Goal: Information Seeking & Learning: Learn about a topic

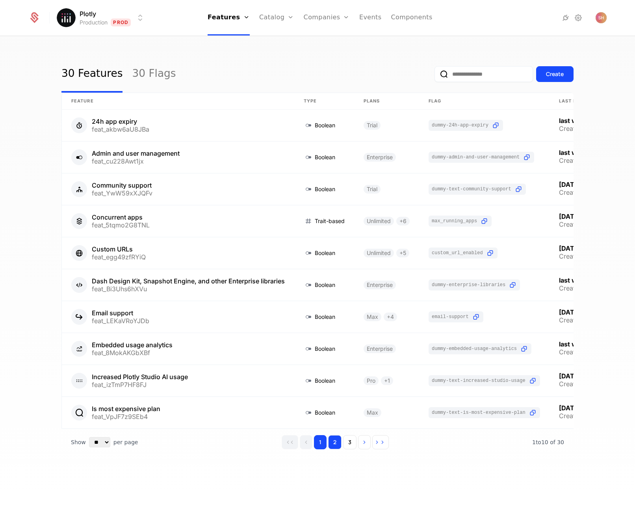
click at [334, 449] on button "2" at bounding box center [334, 442] width 13 height 14
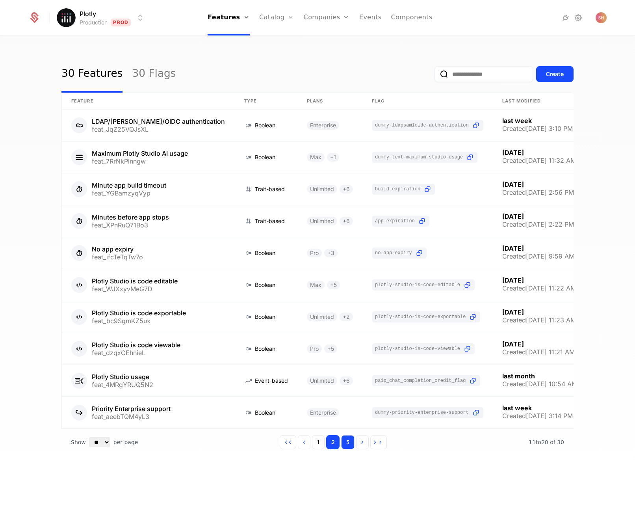
click at [351, 449] on button "3" at bounding box center [347, 442] width 13 height 14
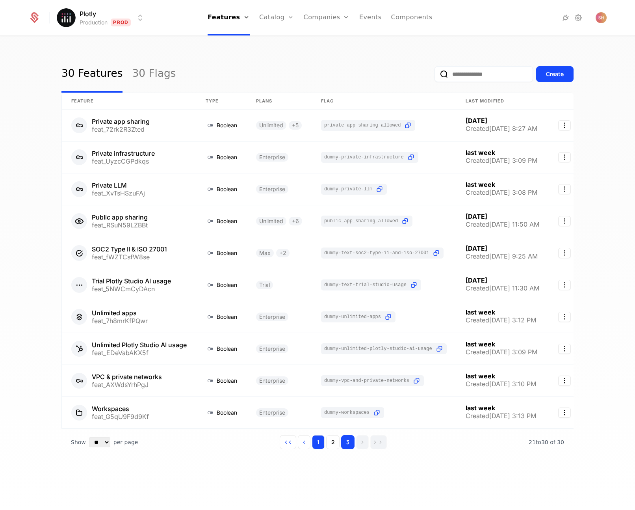
click at [320, 449] on button "1" at bounding box center [318, 442] width 13 height 14
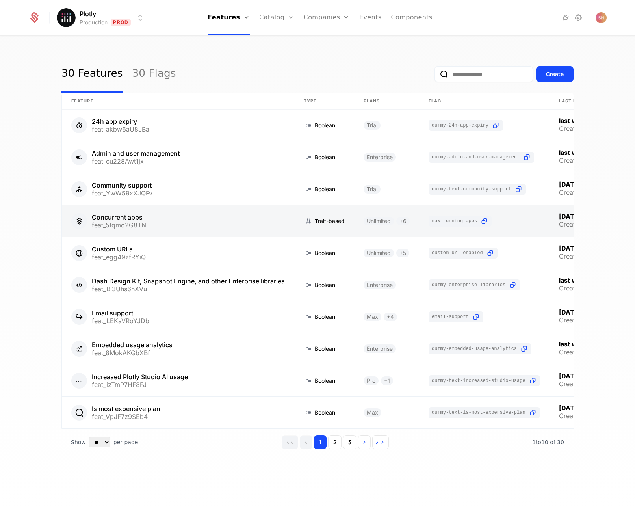
click at [154, 230] on link at bounding box center [178, 221] width 233 height 32
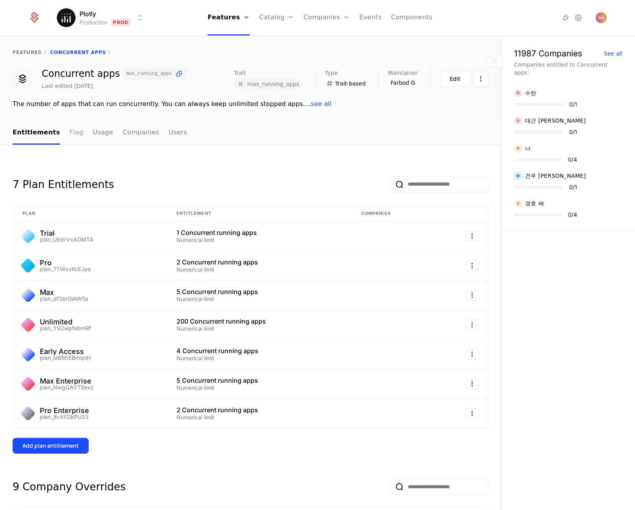
click at [69, 132] on link "Flag" at bounding box center [76, 132] width 14 height 23
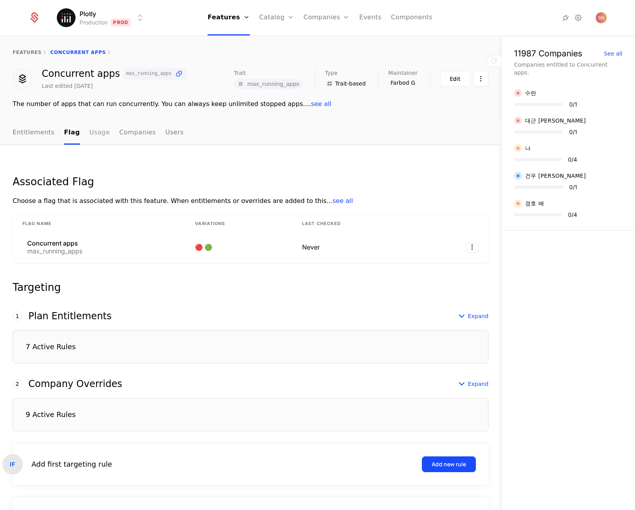
click at [98, 134] on link "Usage" at bounding box center [99, 132] width 20 height 23
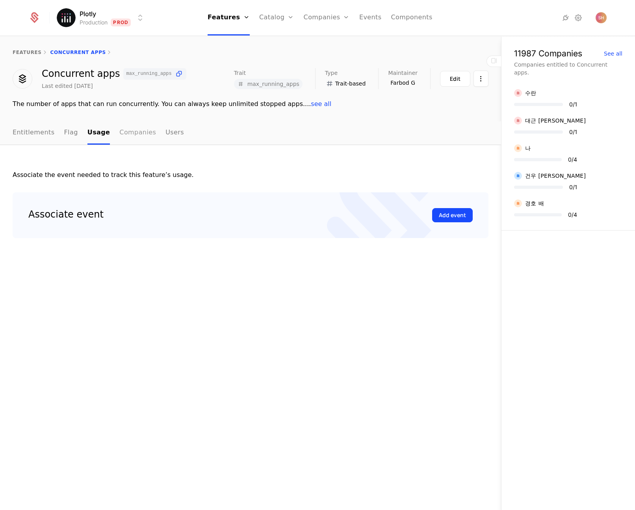
click at [135, 135] on link "Companies" at bounding box center [137, 132] width 37 height 23
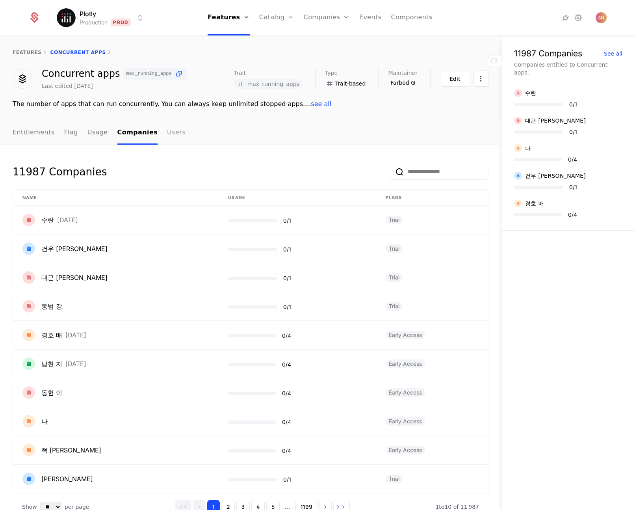
click at [174, 133] on link "Users" at bounding box center [176, 132] width 19 height 23
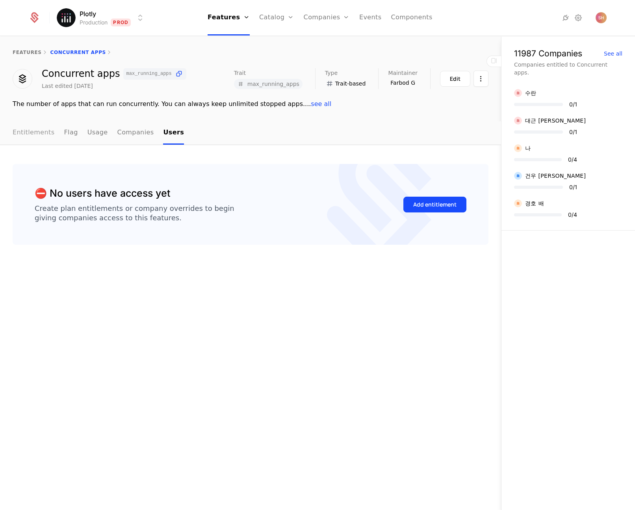
click at [28, 134] on link "Entitlements" at bounding box center [34, 132] width 42 height 23
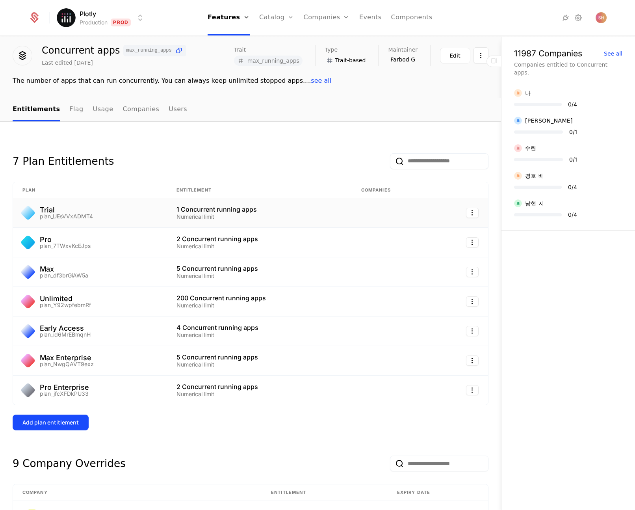
scroll to position [1, 0]
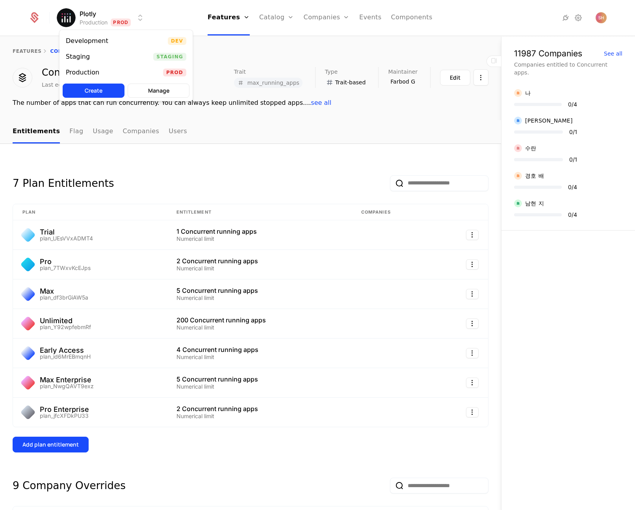
click at [109, 19] on html "Plotly Production Prod Features Features Flags Catalog Plans Add Ons Credits Co…" at bounding box center [317, 255] width 635 height 510
click at [106, 39] on div "Development" at bounding box center [90, 41] width 49 height 8
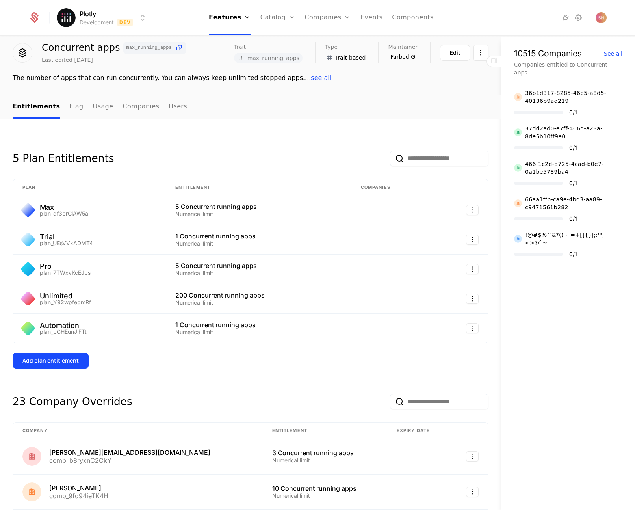
scroll to position [27, 0]
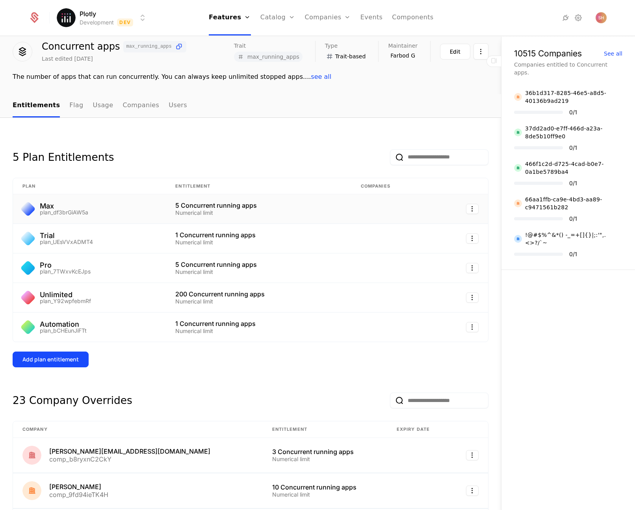
click at [223, 205] on div "5 Concurrent running apps" at bounding box center [258, 205] width 166 height 6
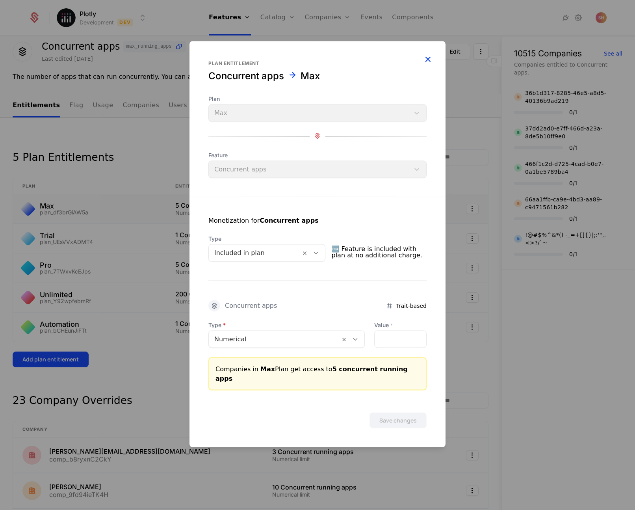
click at [428, 60] on icon "button" at bounding box center [428, 59] width 10 height 10
